Goal: Task Accomplishment & Management: Use online tool/utility

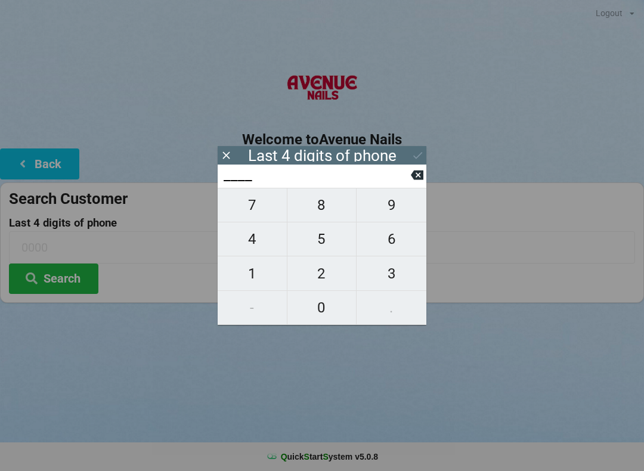
click at [262, 248] on span "4" at bounding box center [252, 239] width 69 height 25
type input "4___"
click at [319, 207] on span "8" at bounding box center [322, 205] width 69 height 25
type input "48__"
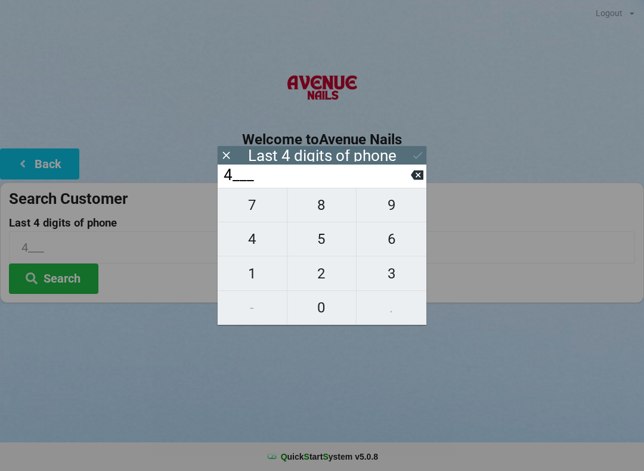
type input "48__"
click at [332, 290] on button "2" at bounding box center [323, 274] width 70 height 34
type input "482_"
click at [389, 239] on span "6" at bounding box center [392, 239] width 70 height 25
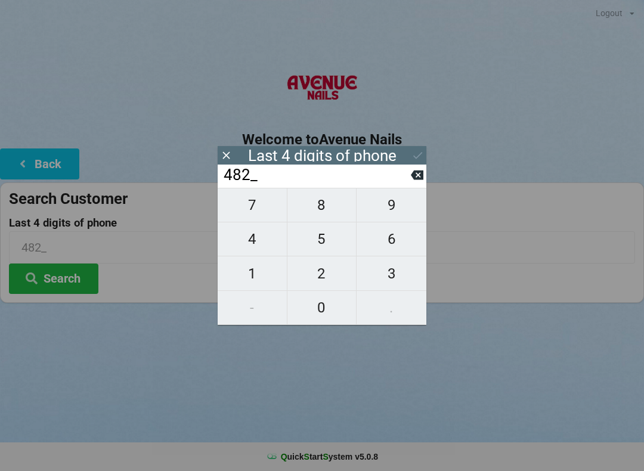
type input "4826"
click at [419, 153] on icon at bounding box center [418, 155] width 13 height 13
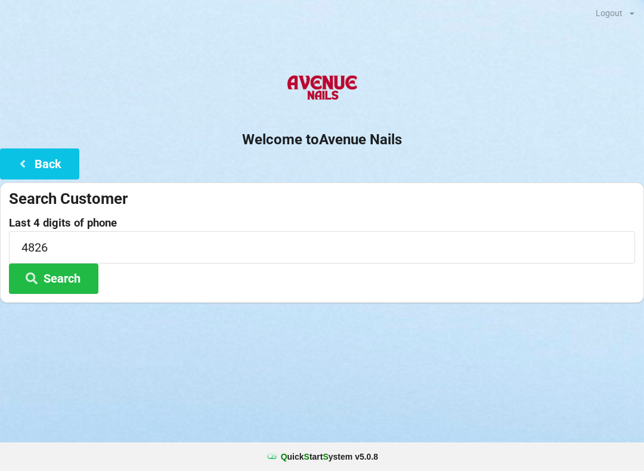
click at [79, 276] on button "Search" at bounding box center [53, 279] width 89 height 30
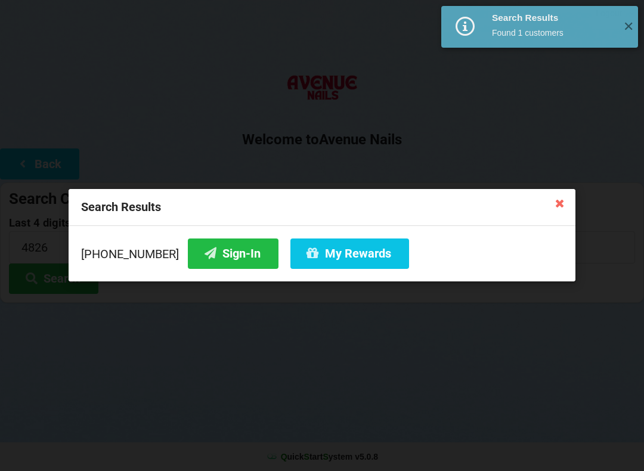
click at [210, 254] on button "Sign-In" at bounding box center [233, 254] width 91 height 30
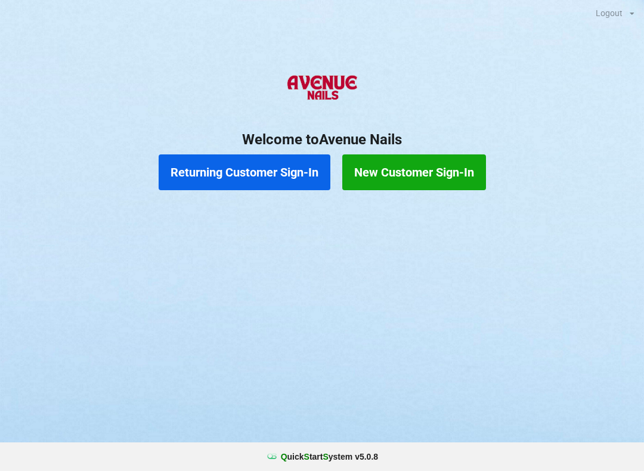
click at [259, 166] on button "Returning Customer Sign-In" at bounding box center [245, 173] width 172 height 36
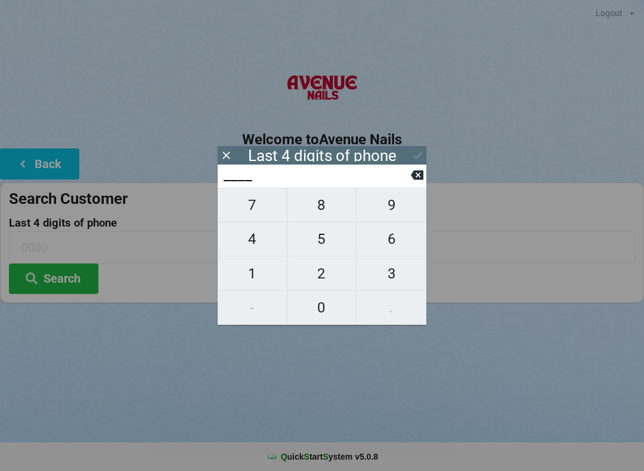
click at [266, 240] on span "4" at bounding box center [252, 239] width 69 height 25
type input "4___"
click at [413, 172] on icon at bounding box center [417, 175] width 13 height 13
click at [320, 207] on span "8" at bounding box center [322, 205] width 69 height 25
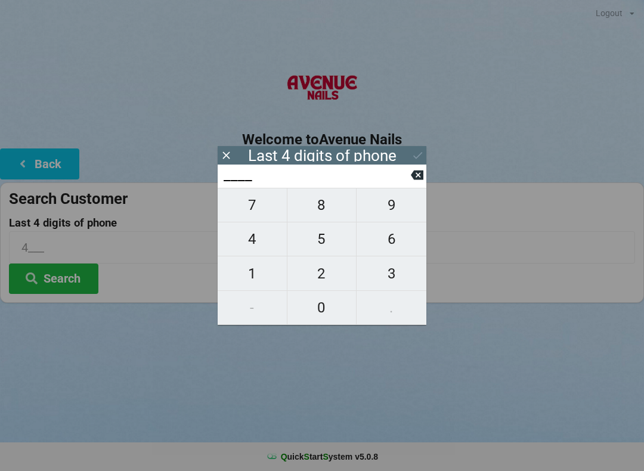
type input "8___"
click at [257, 236] on span "4" at bounding box center [252, 239] width 69 height 25
type input "84__"
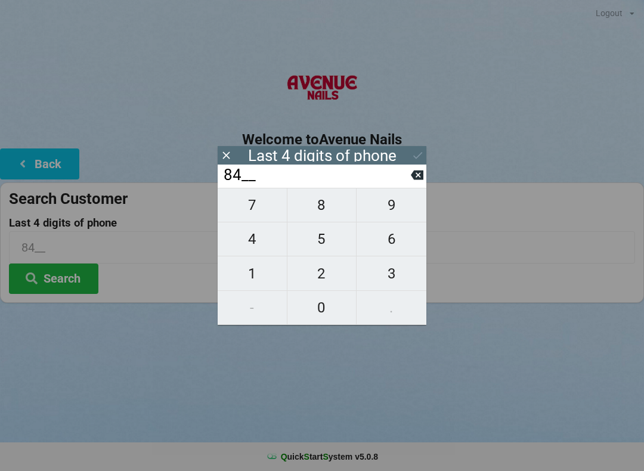
click at [261, 278] on span "1" at bounding box center [252, 273] width 69 height 25
type input "841_"
click at [400, 243] on span "6" at bounding box center [392, 239] width 70 height 25
type input "8416"
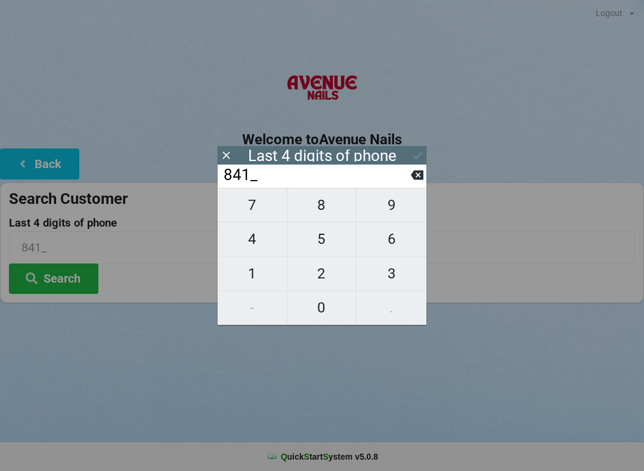
type input "8416"
click at [413, 156] on icon at bounding box center [418, 155] width 13 height 13
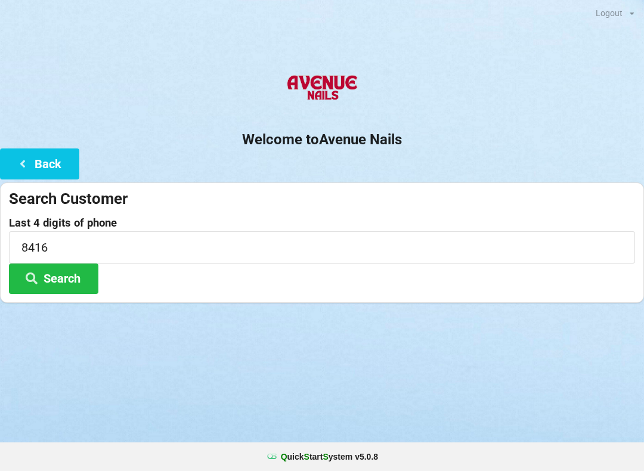
click at [73, 277] on button "Search" at bounding box center [53, 279] width 89 height 30
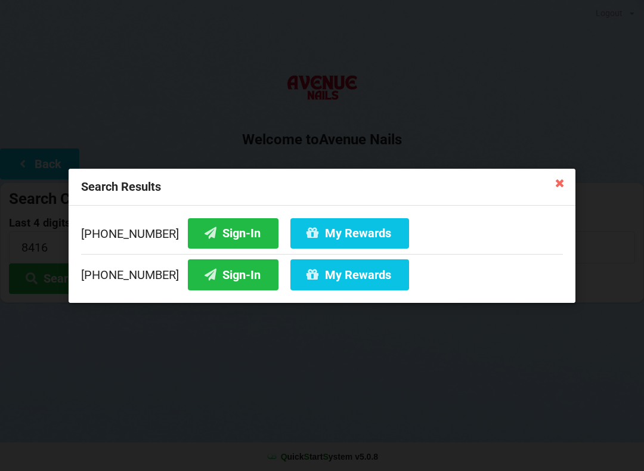
click at [222, 223] on button "Sign-In" at bounding box center [233, 233] width 91 height 30
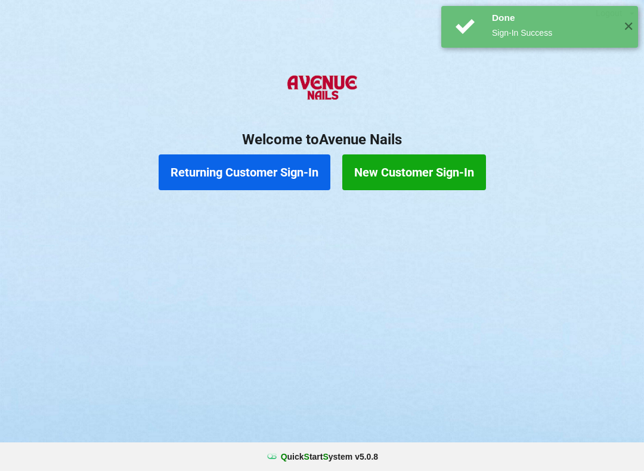
click at [230, 176] on button "Returning Customer Sign-In" at bounding box center [245, 173] width 172 height 36
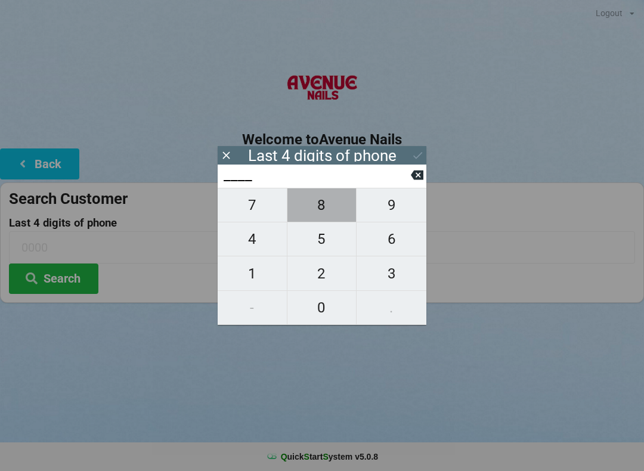
click at [329, 202] on span "8" at bounding box center [322, 205] width 69 height 25
type input "8___"
click at [251, 243] on span "4" at bounding box center [252, 239] width 69 height 25
type input "84__"
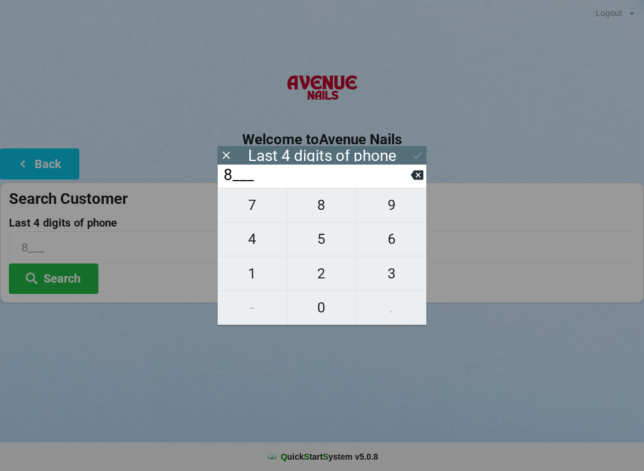
type input "84__"
click at [248, 280] on span "1" at bounding box center [252, 273] width 69 height 25
type input "841_"
click at [405, 244] on span "6" at bounding box center [392, 239] width 70 height 25
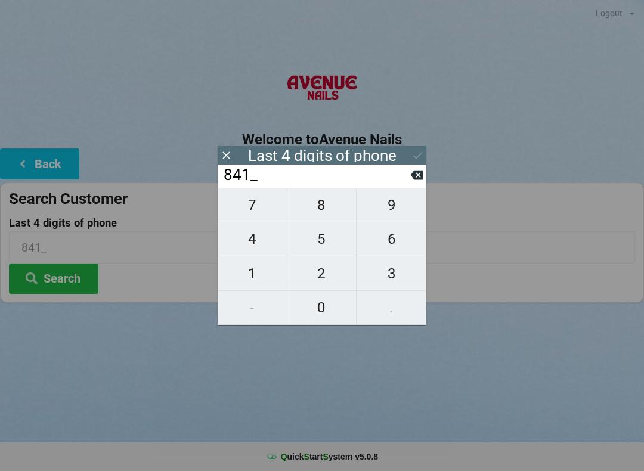
type input "8416"
click at [422, 150] on icon at bounding box center [418, 155] width 13 height 13
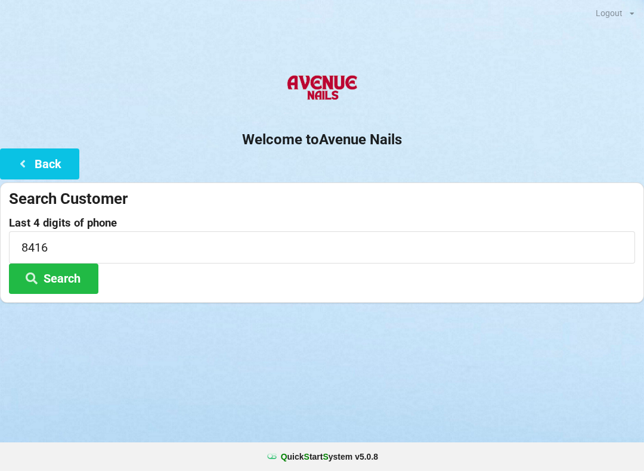
click at [55, 277] on button "Search" at bounding box center [53, 279] width 89 height 30
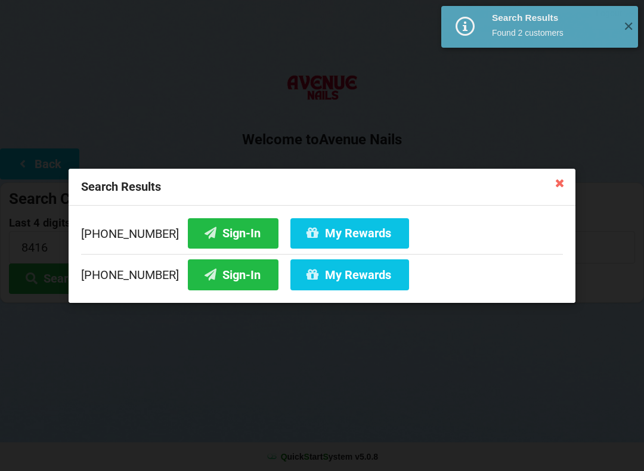
click at [319, 235] on button "My Rewards" at bounding box center [350, 233] width 119 height 30
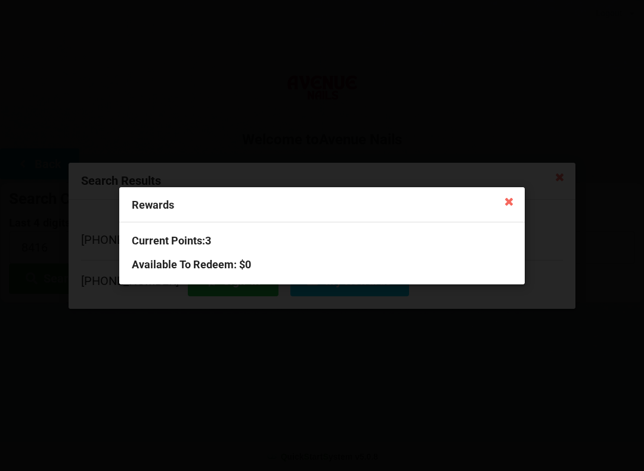
click at [503, 198] on icon at bounding box center [509, 200] width 19 height 19
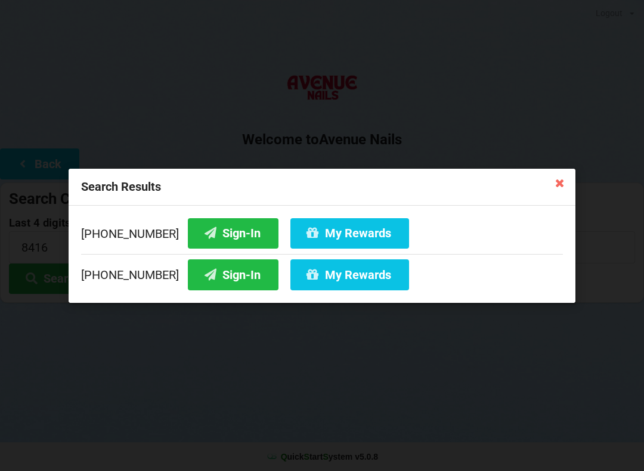
click at [568, 183] on icon at bounding box center [560, 182] width 19 height 19
